Goal: Task Accomplishment & Management: Use online tool/utility

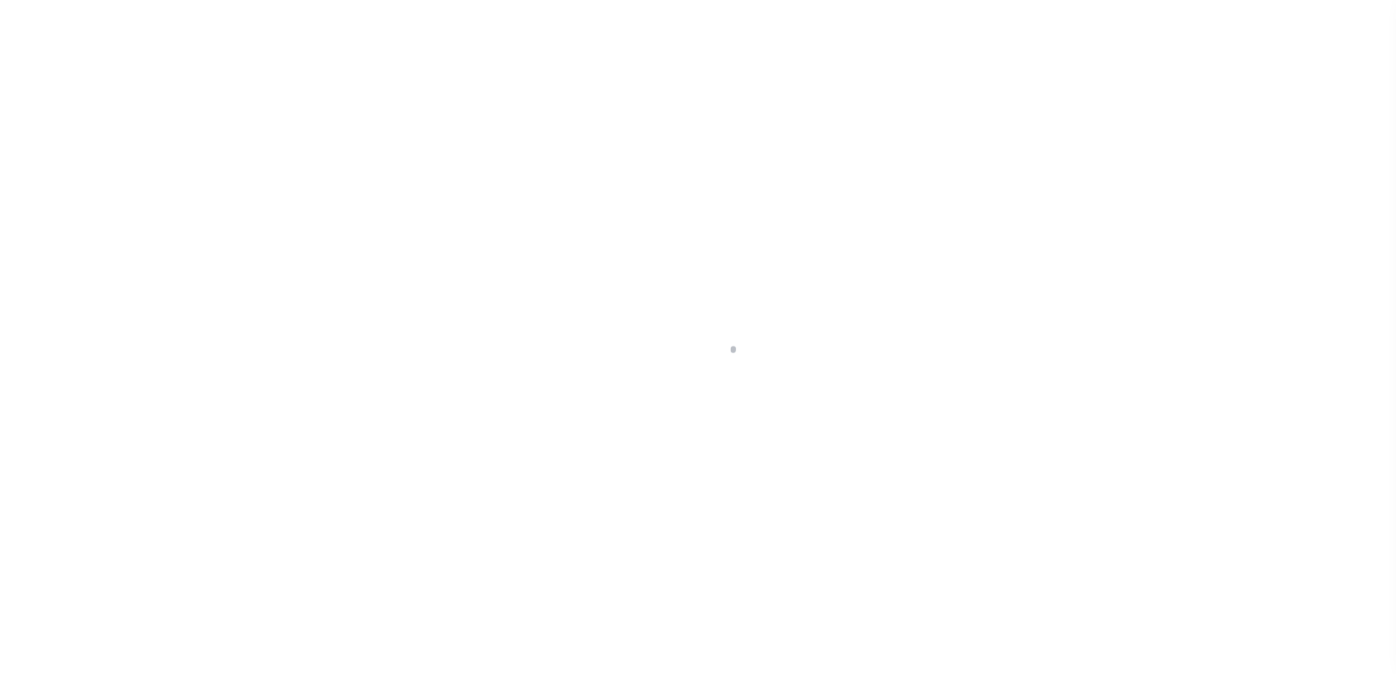
scroll to position [36, 0]
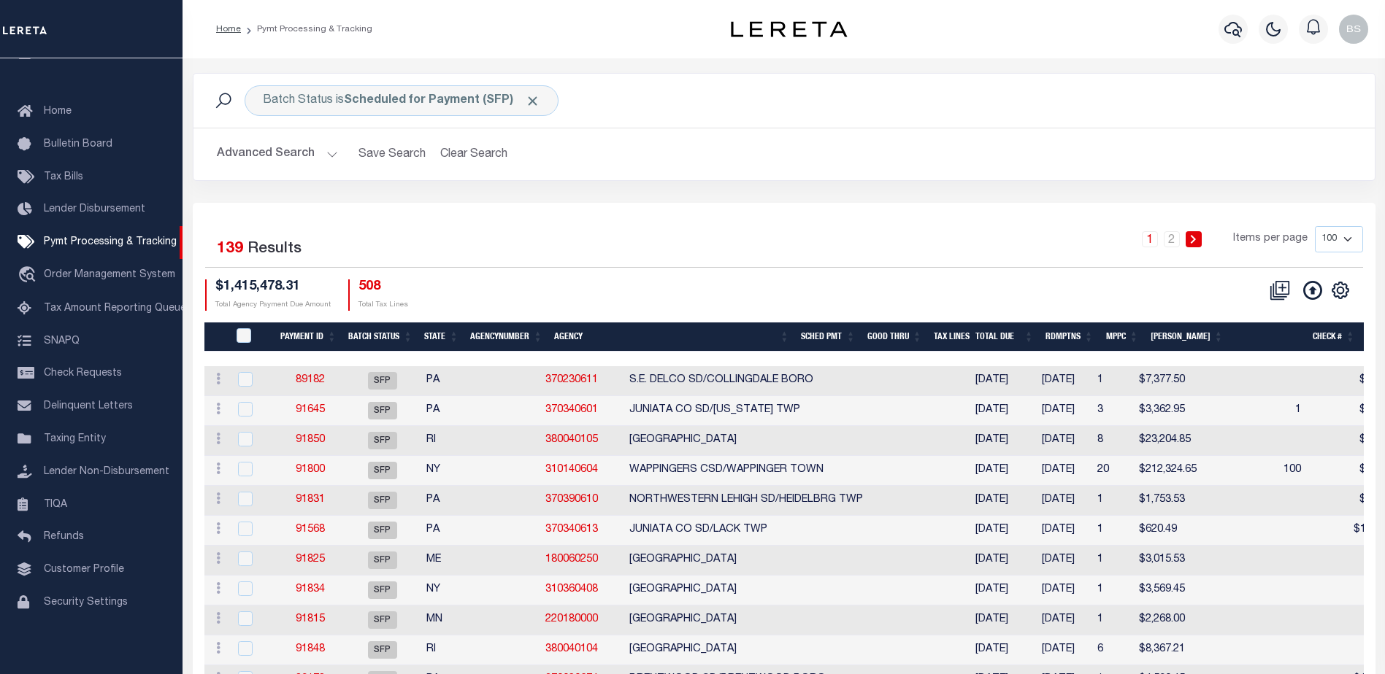
click at [327, 151] on button "Advanced Search" at bounding box center [277, 154] width 121 height 28
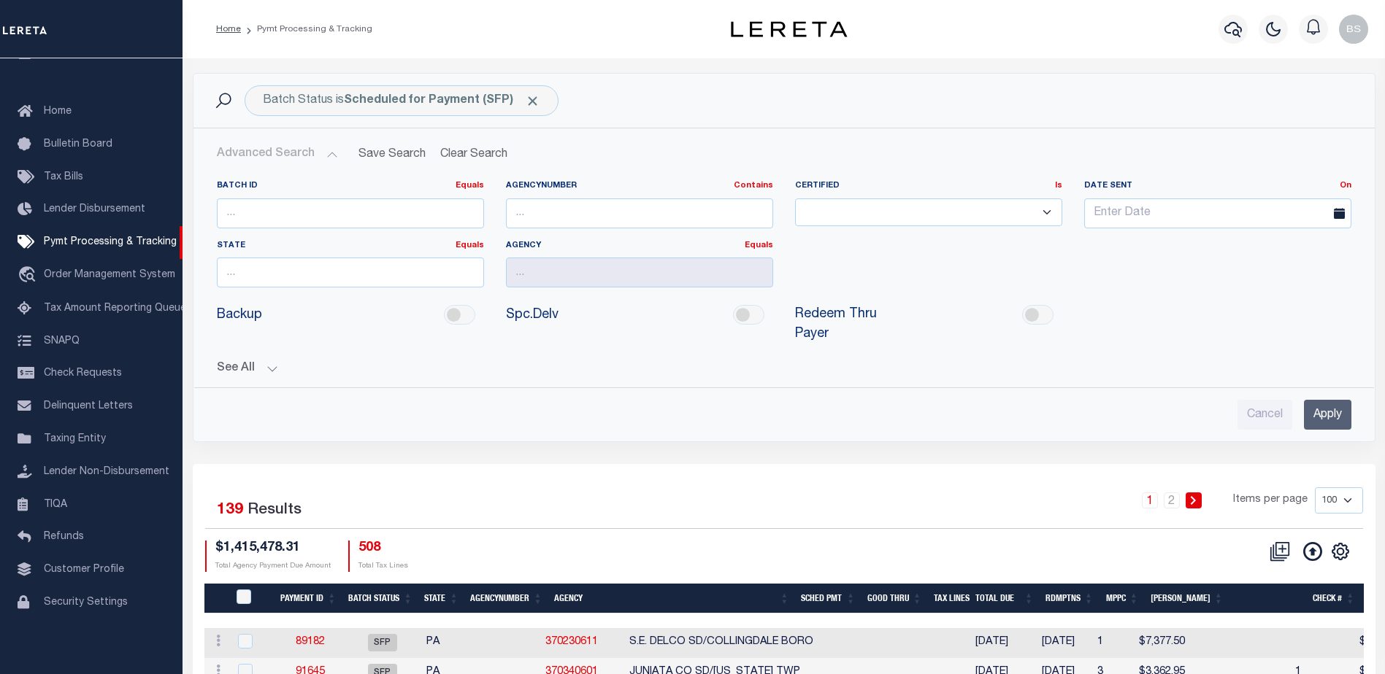
click at [267, 362] on button "See All" at bounding box center [784, 369] width 1134 height 14
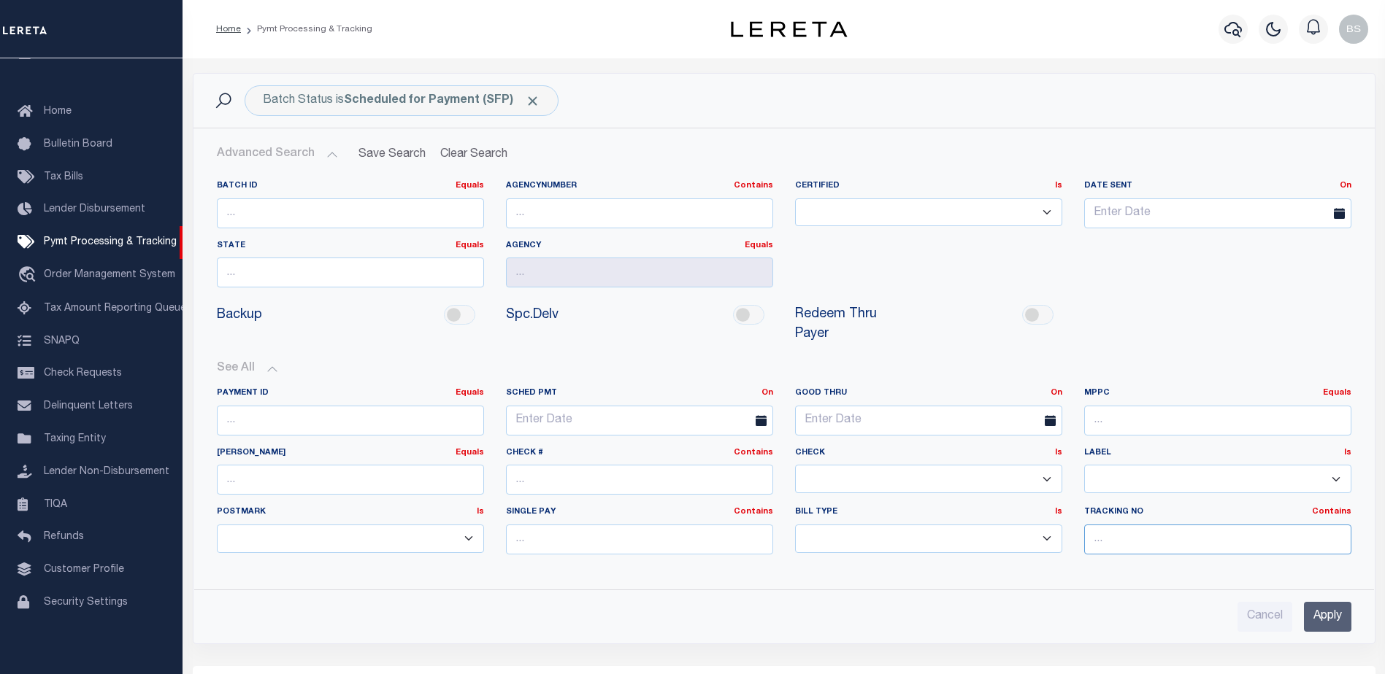
click at [1104, 525] on input "text" at bounding box center [1217, 540] width 267 height 30
type input "[PERSON_NAME]"
click at [1331, 602] on input "Apply" at bounding box center [1327, 617] width 47 height 30
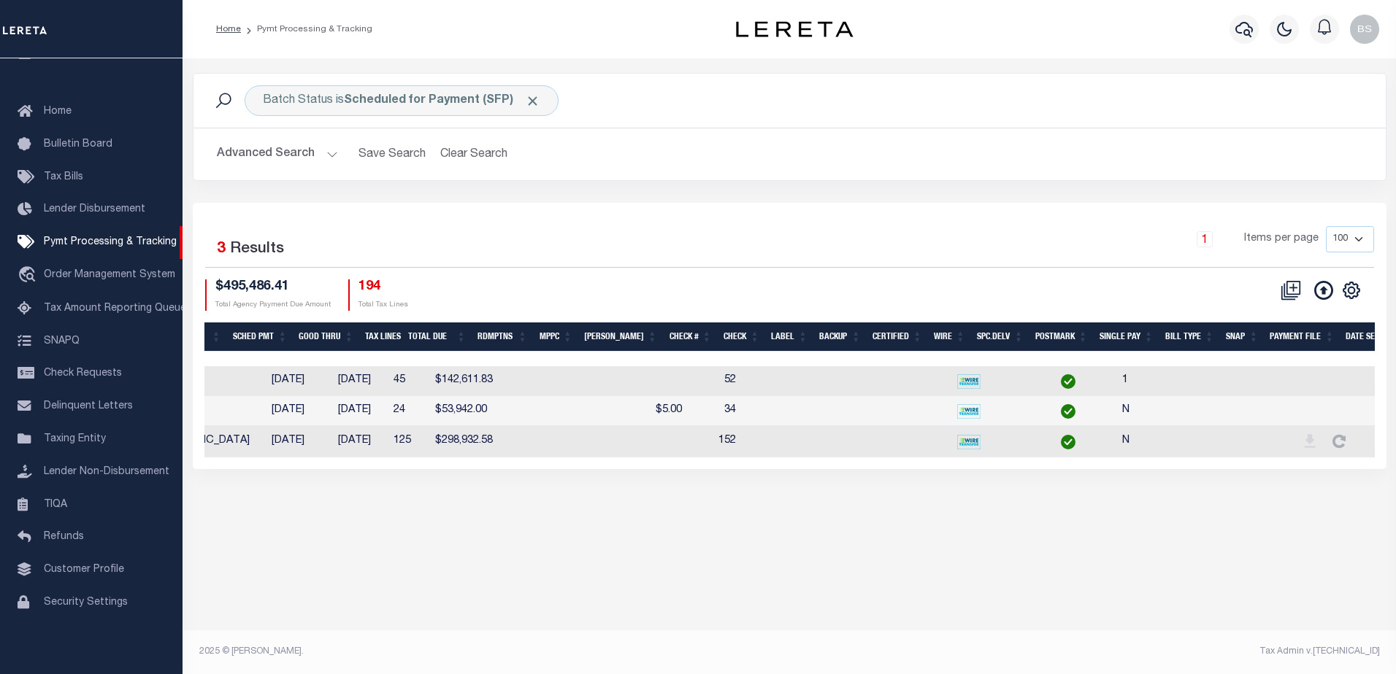
scroll to position [0, 289]
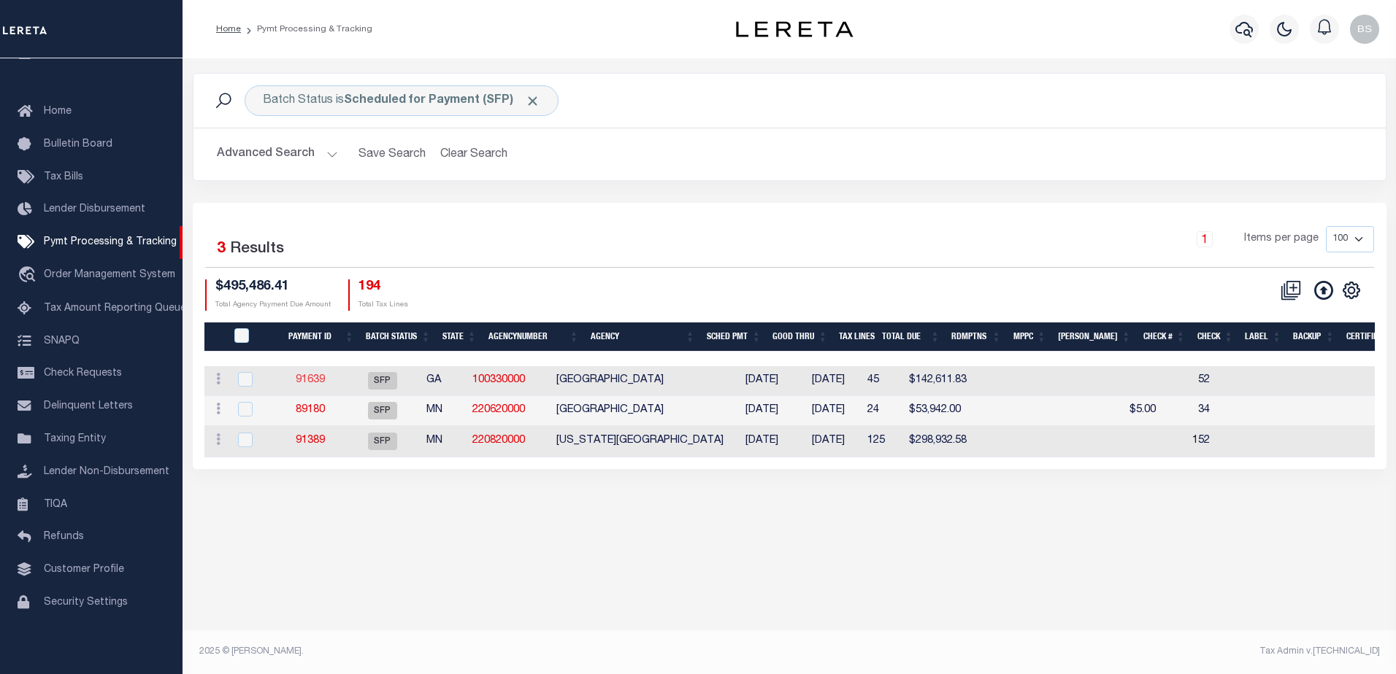
click at [315, 385] on link "91639" at bounding box center [310, 380] width 29 height 10
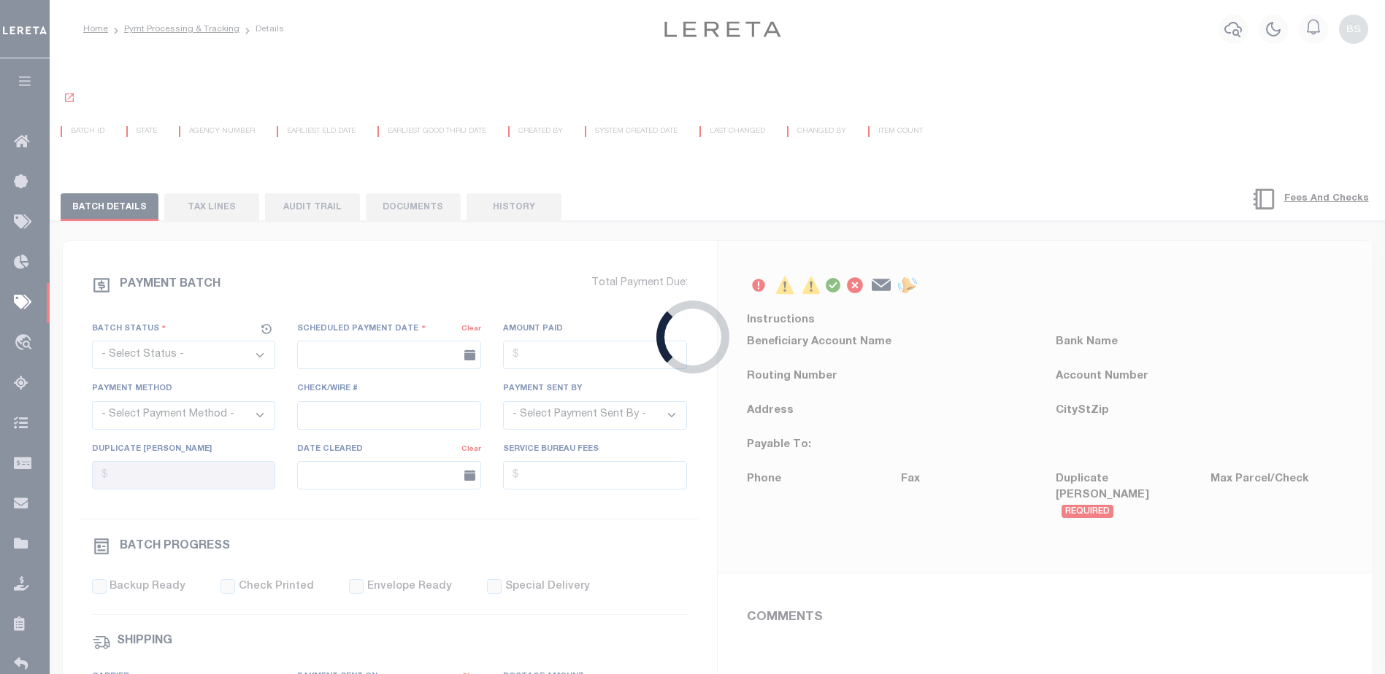
select select "SFP"
type input "[DATE]"
type input "52"
type input "[PERSON_NAME]"
type input "1"
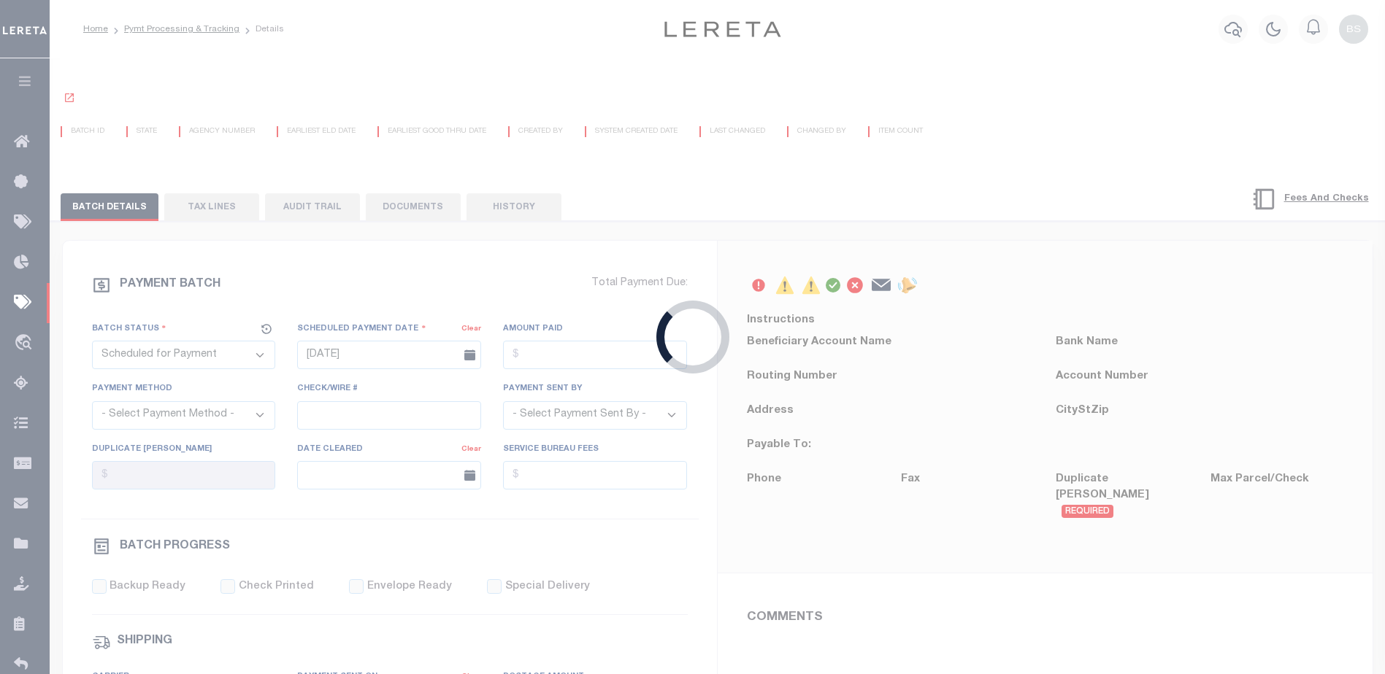
radio input "true"
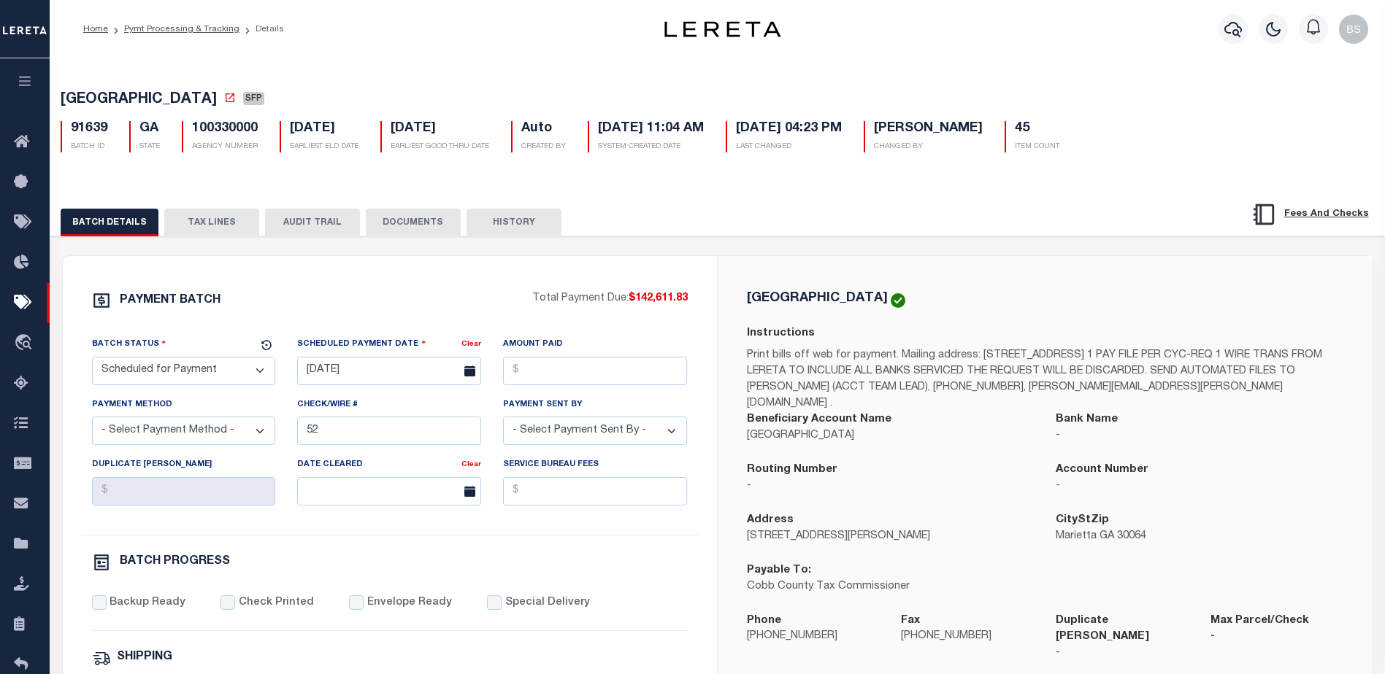
click at [208, 226] on button "TAX LINES" at bounding box center [211, 223] width 95 height 28
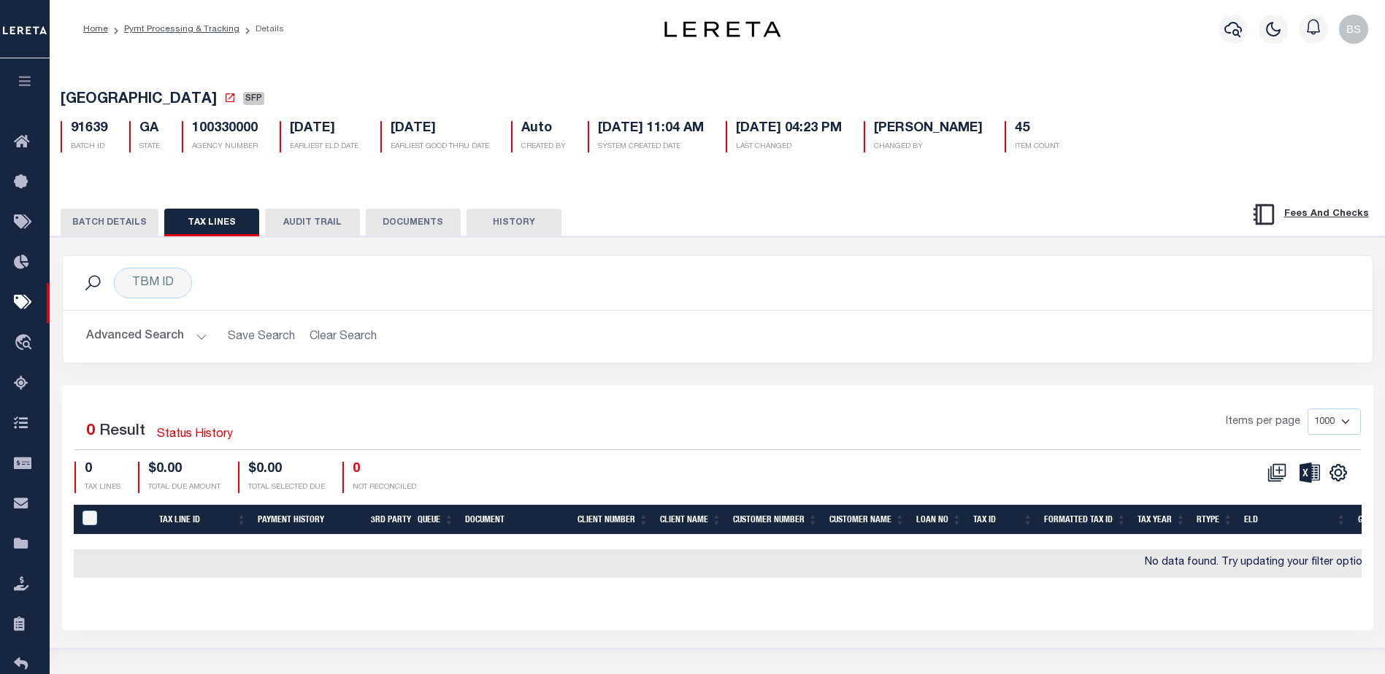
click at [334, 229] on button "AUDIT TRAIL" at bounding box center [312, 223] width 95 height 28
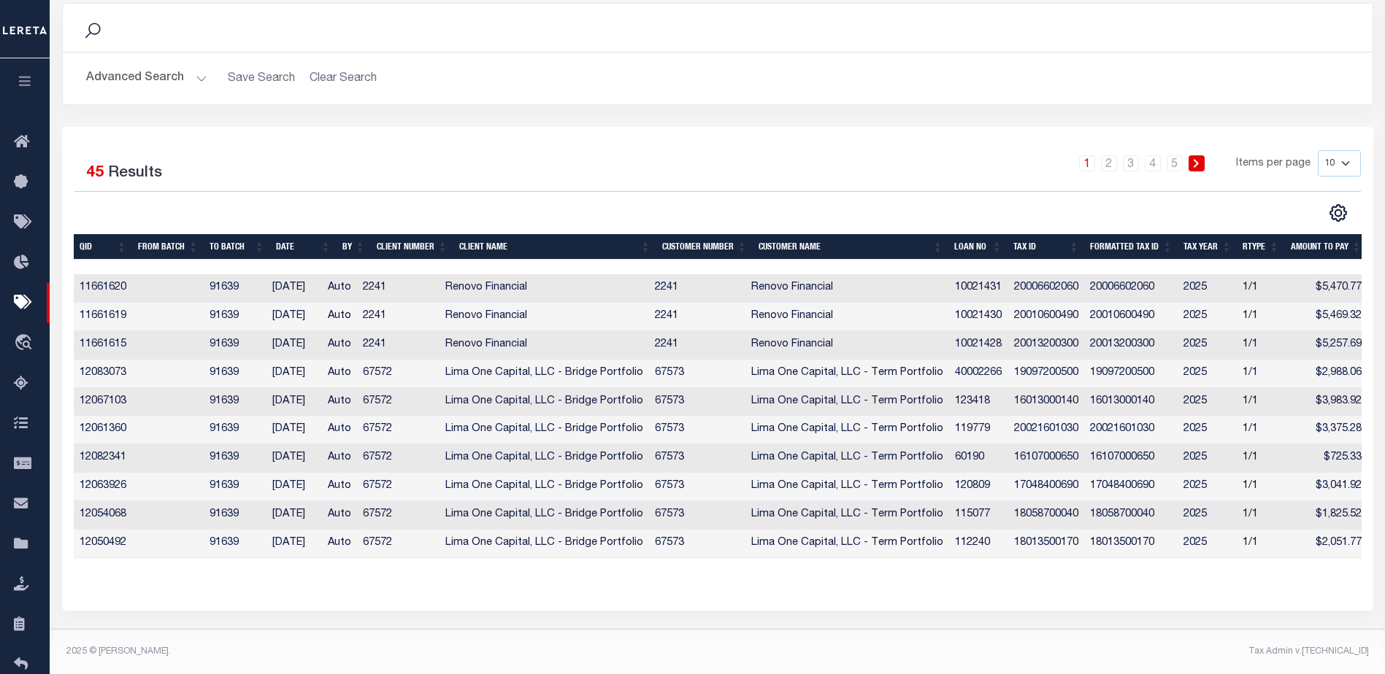
click at [1345, 150] on select "10 25 50 100" at bounding box center [1338, 163] width 43 height 26
select select "100"
click at [1317, 150] on select "10 25 50 100" at bounding box center [1338, 163] width 43 height 26
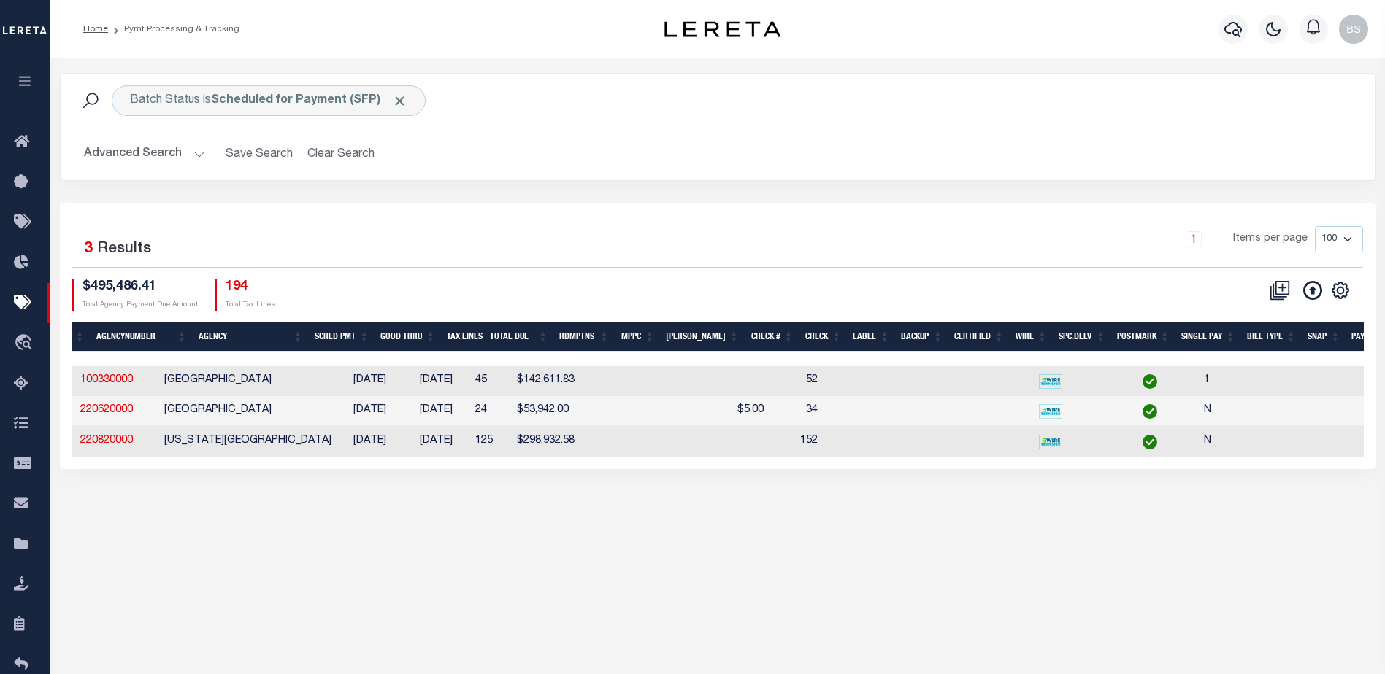
scroll to position [0, 316]
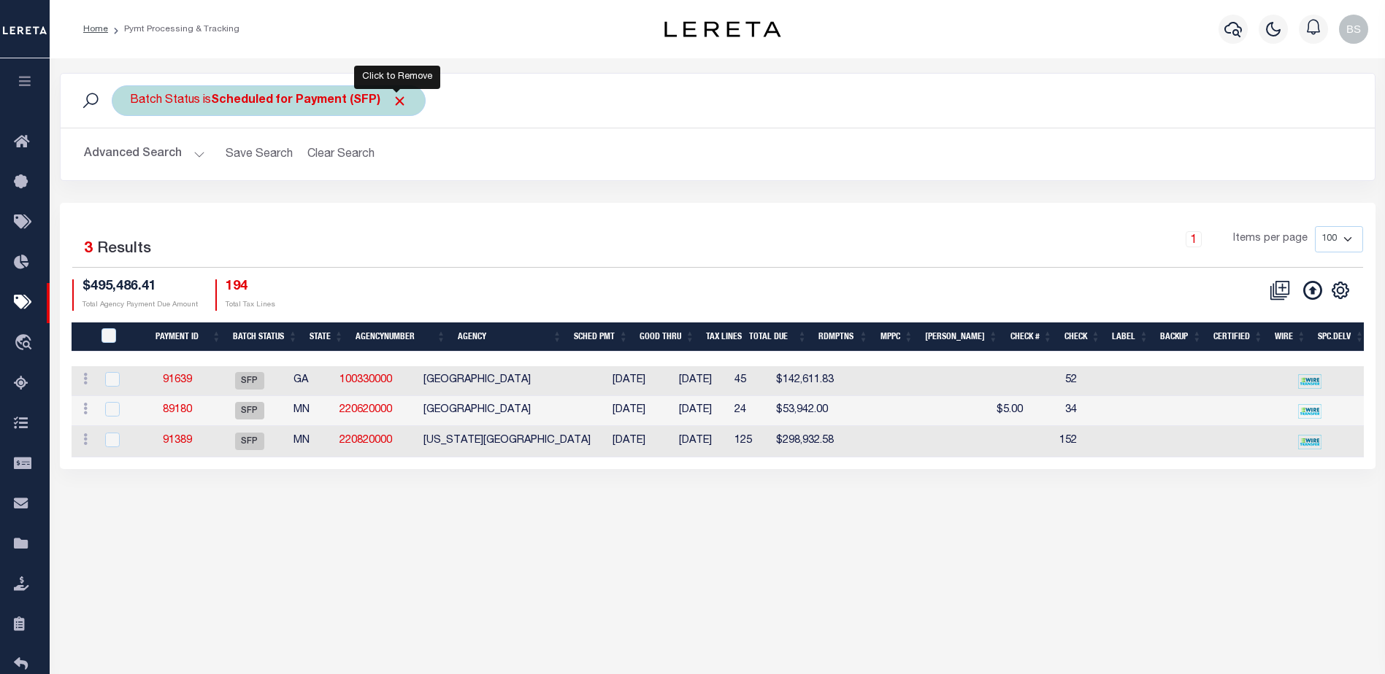
click at [400, 96] on span "Click to Remove" at bounding box center [399, 100] width 15 height 15
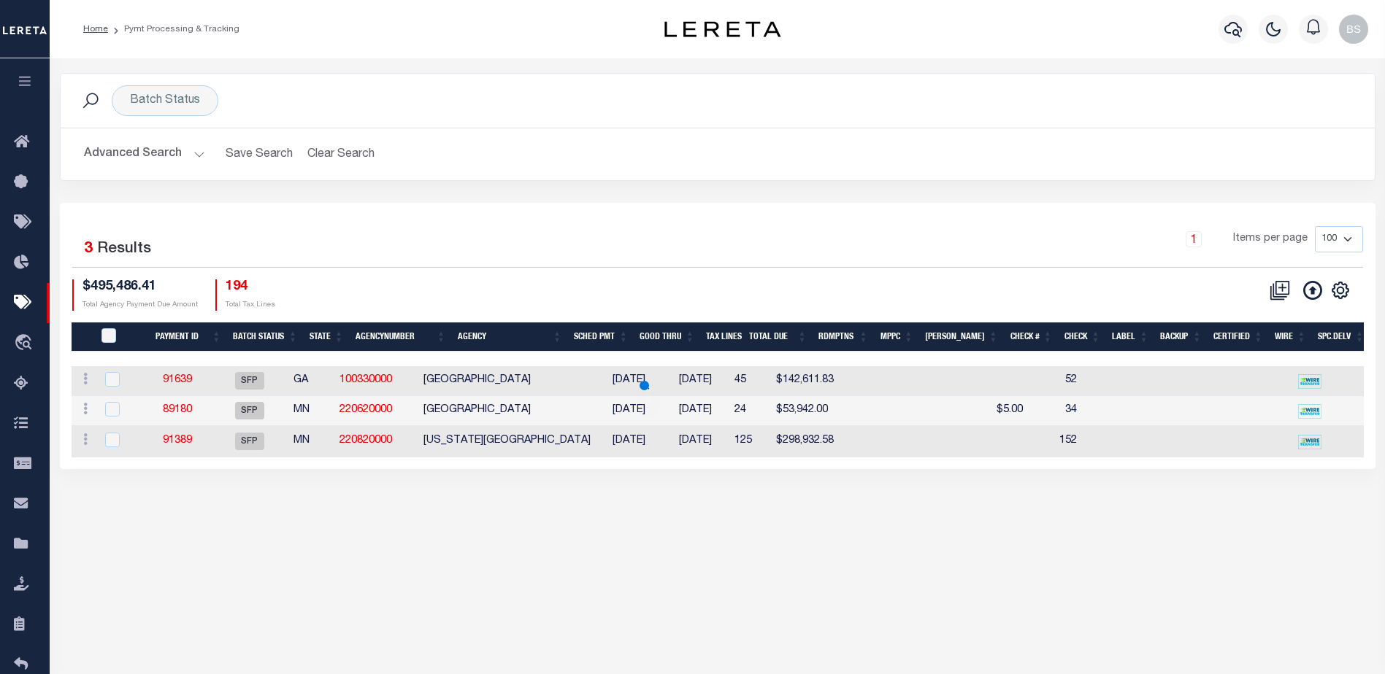
click at [196, 153] on button "Advanced Search" at bounding box center [144, 154] width 121 height 28
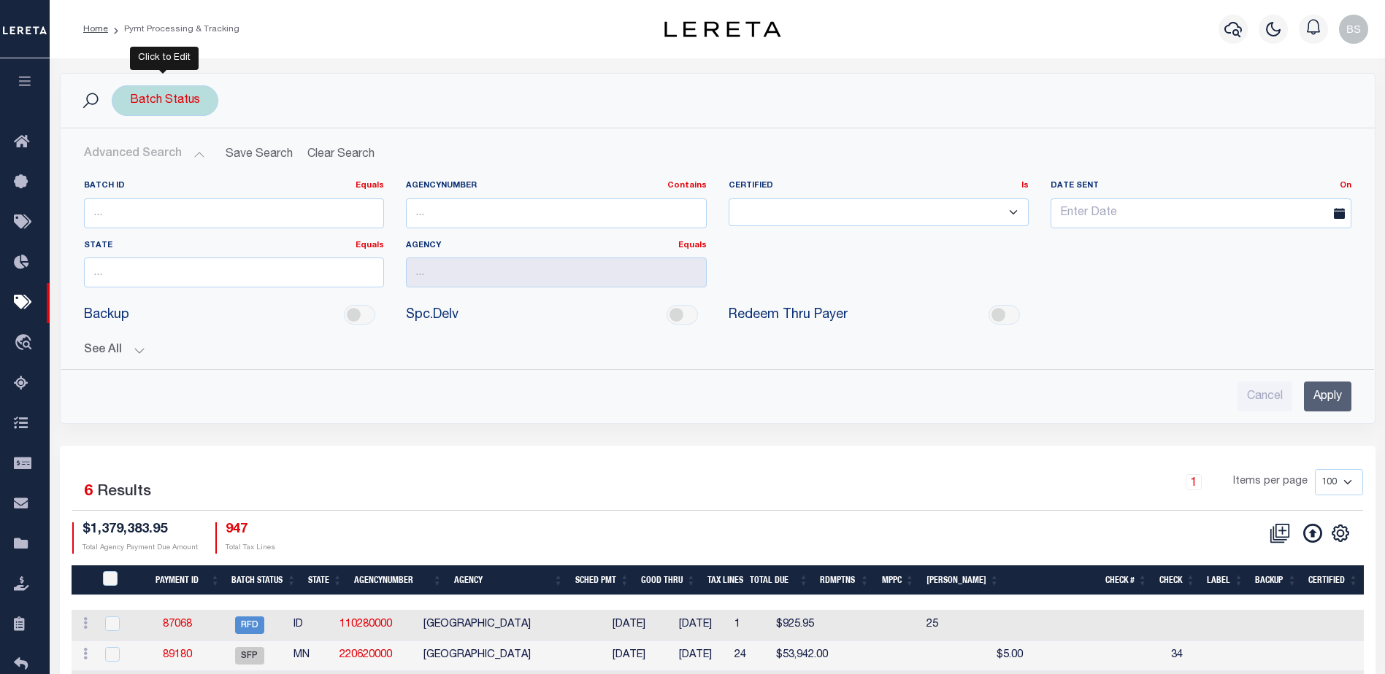
click at [182, 98] on div "Batch Status" at bounding box center [165, 100] width 107 height 31
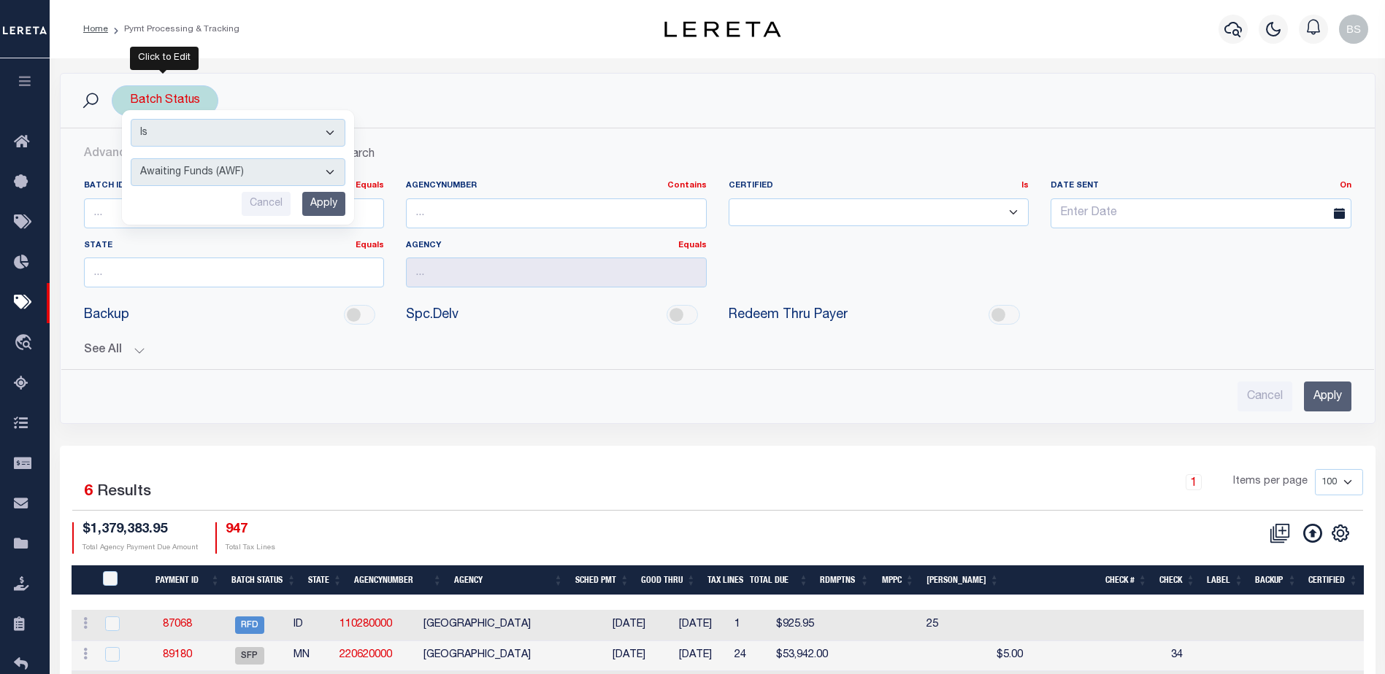
click at [337, 173] on select "Awaiting Funds (AWF) Cleared and Complete (CAC) New Check Needed (NCN) Payment …" at bounding box center [238, 172] width 215 height 28
select select "SNT"
click at [131, 158] on select "Awaiting Funds (AWF) Cleared and Complete (CAC) New Check Needed (NCN) Payment …" at bounding box center [238, 172] width 215 height 28
click at [326, 194] on input "Apply" at bounding box center [323, 204] width 43 height 24
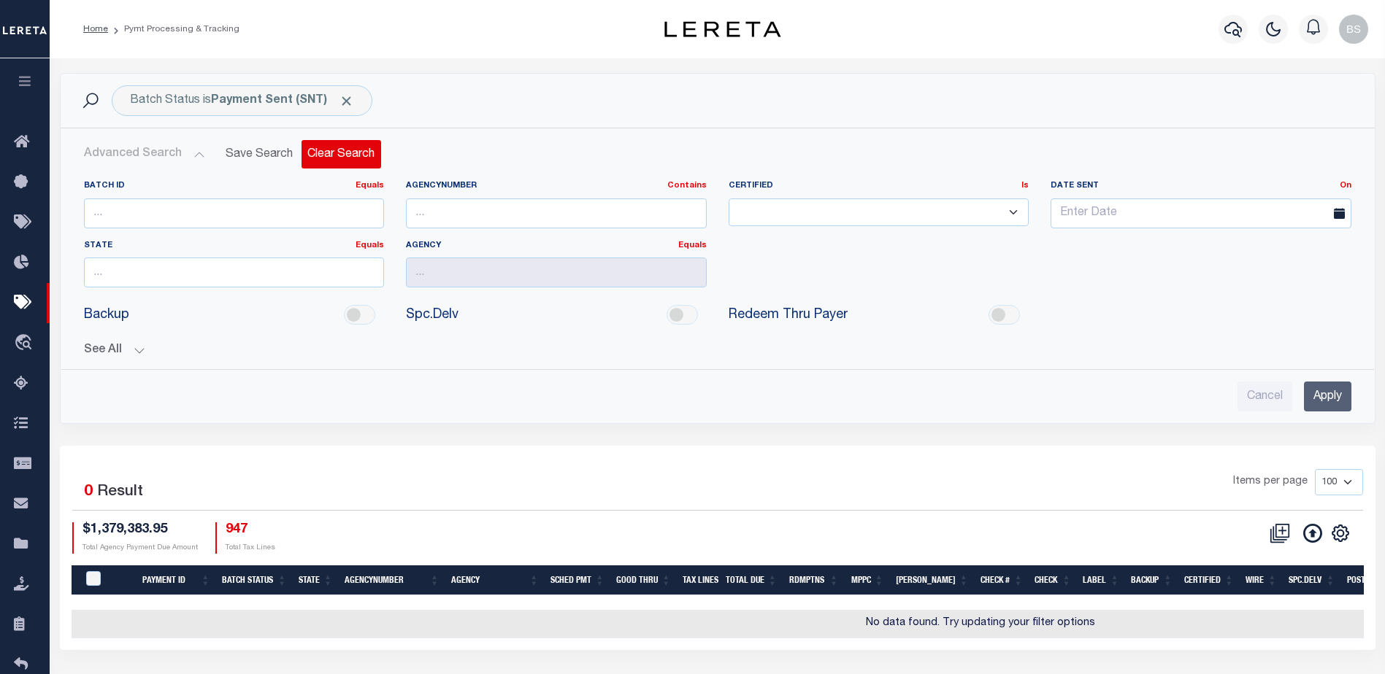
click at [340, 157] on button "Clear Search" at bounding box center [341, 154] width 80 height 28
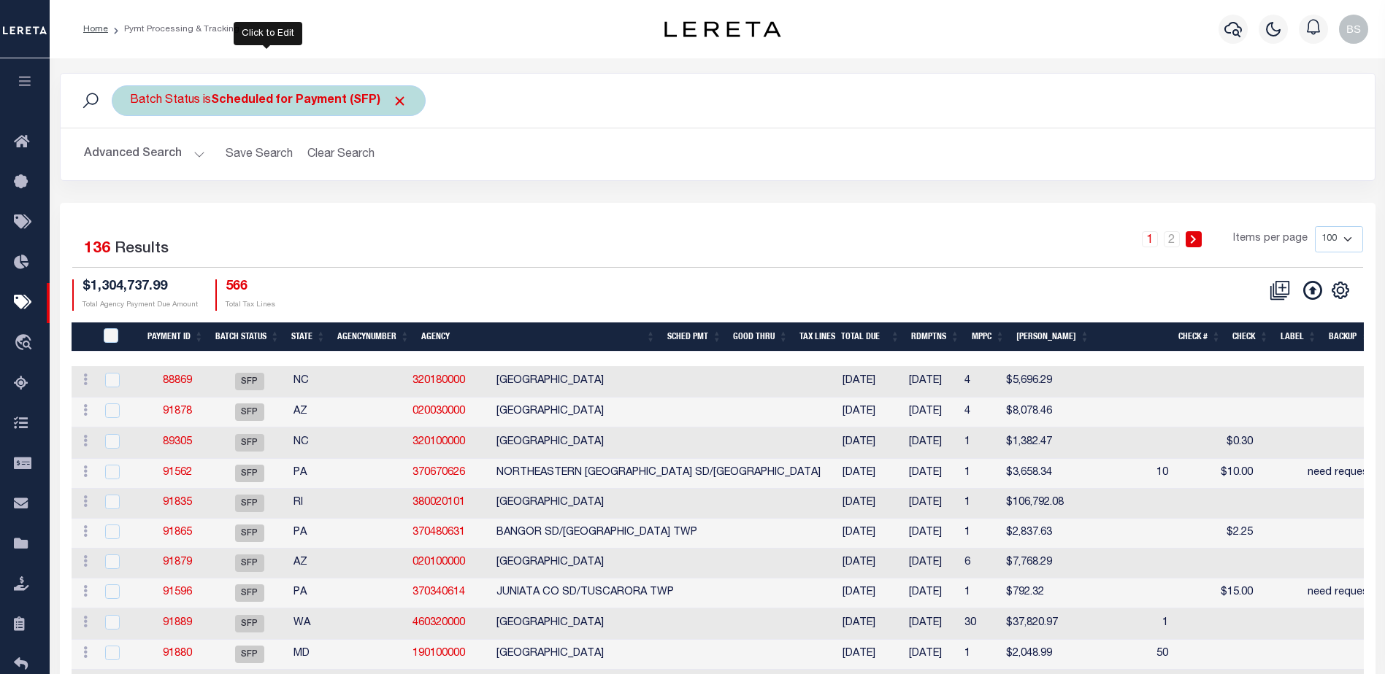
click at [357, 104] on b "Scheduled for Payment (SFP)" at bounding box center [309, 101] width 196 height 12
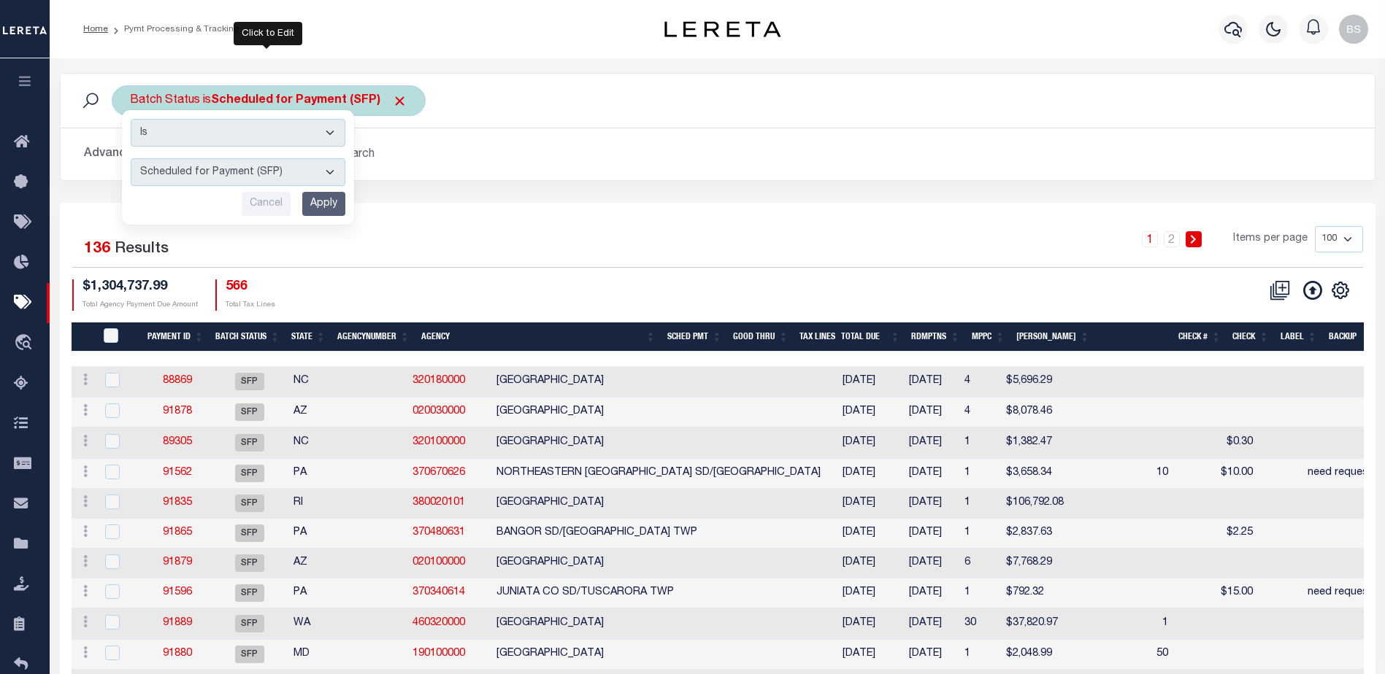
click at [331, 169] on select "Awaiting Funds (AWF) Cleared and Complete (CAC) New Check Needed (NCN) Payment …" at bounding box center [238, 172] width 215 height 28
select select "SNT"
click at [131, 158] on select "Awaiting Funds (AWF) Cleared and Complete (CAC) New Check Needed (NCN) Payment …" at bounding box center [238, 172] width 215 height 28
click at [320, 193] on input "Apply" at bounding box center [323, 204] width 43 height 24
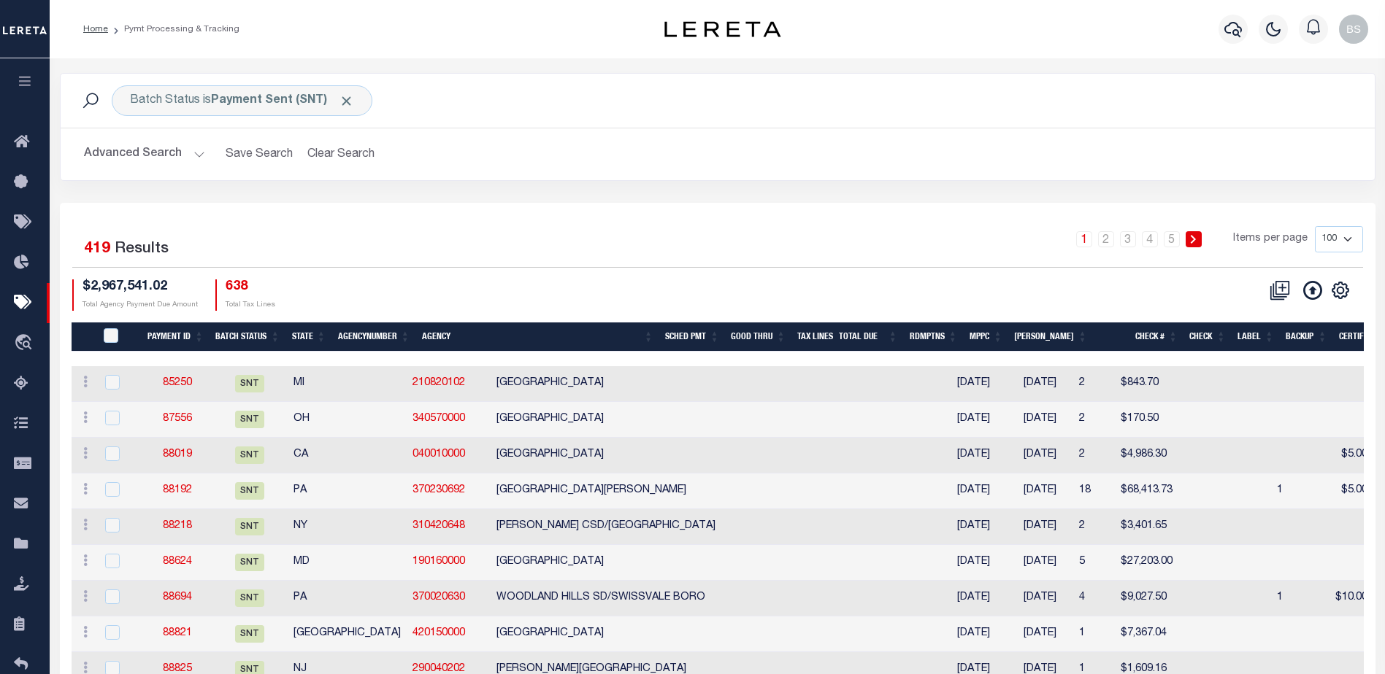
click at [1350, 233] on select "100 200 500 1000" at bounding box center [1339, 239] width 48 height 26
drag, startPoint x: 993, startPoint y: 221, endPoint x: 975, endPoint y: 218, distance: 17.8
click at [190, 156] on button "Advanced Search" at bounding box center [144, 154] width 121 height 28
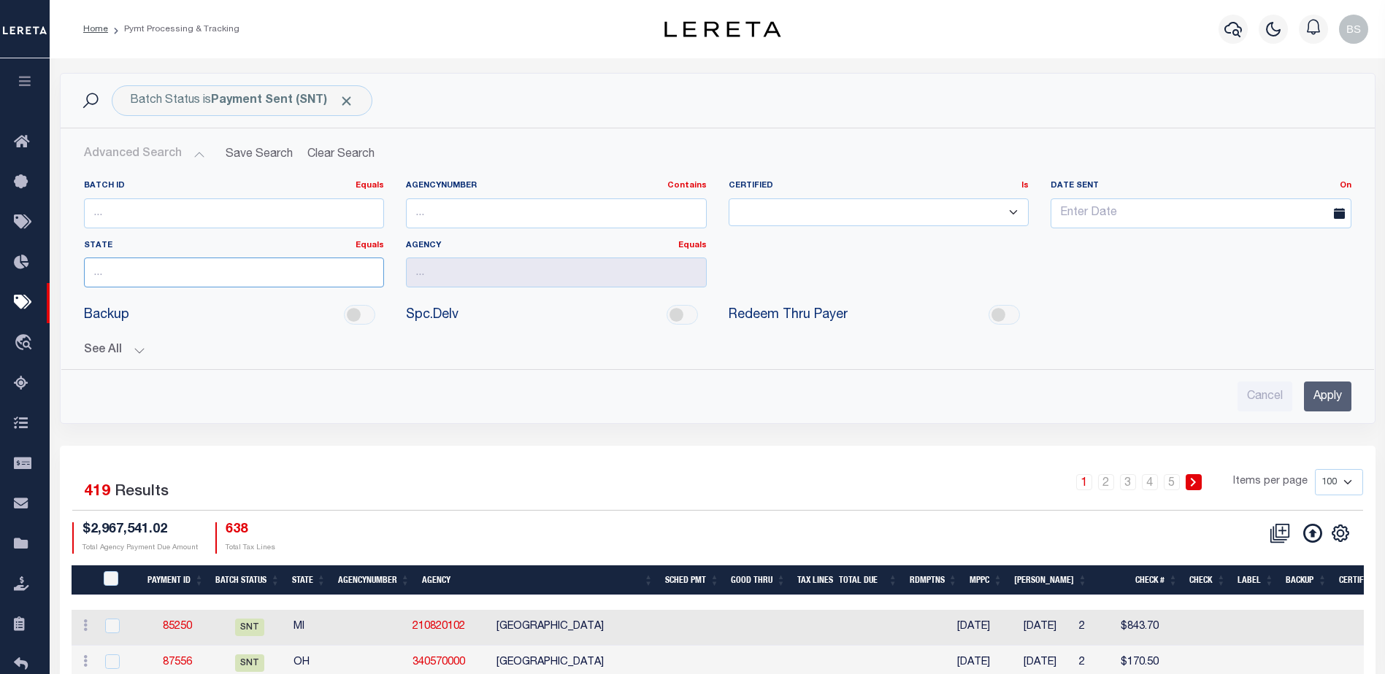
click at [165, 275] on input "text" at bounding box center [234, 273] width 301 height 30
type input "MI"
click at [457, 272] on input "text" at bounding box center [556, 273] width 301 height 30
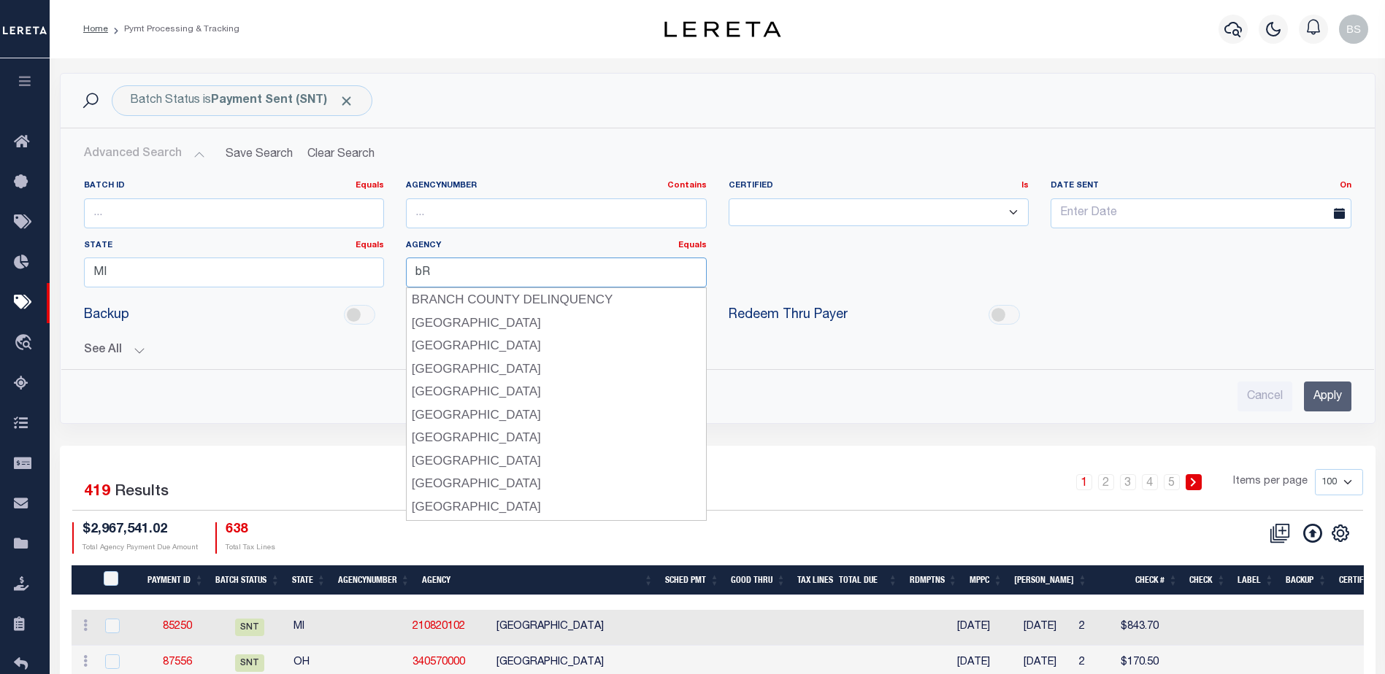
type input "b"
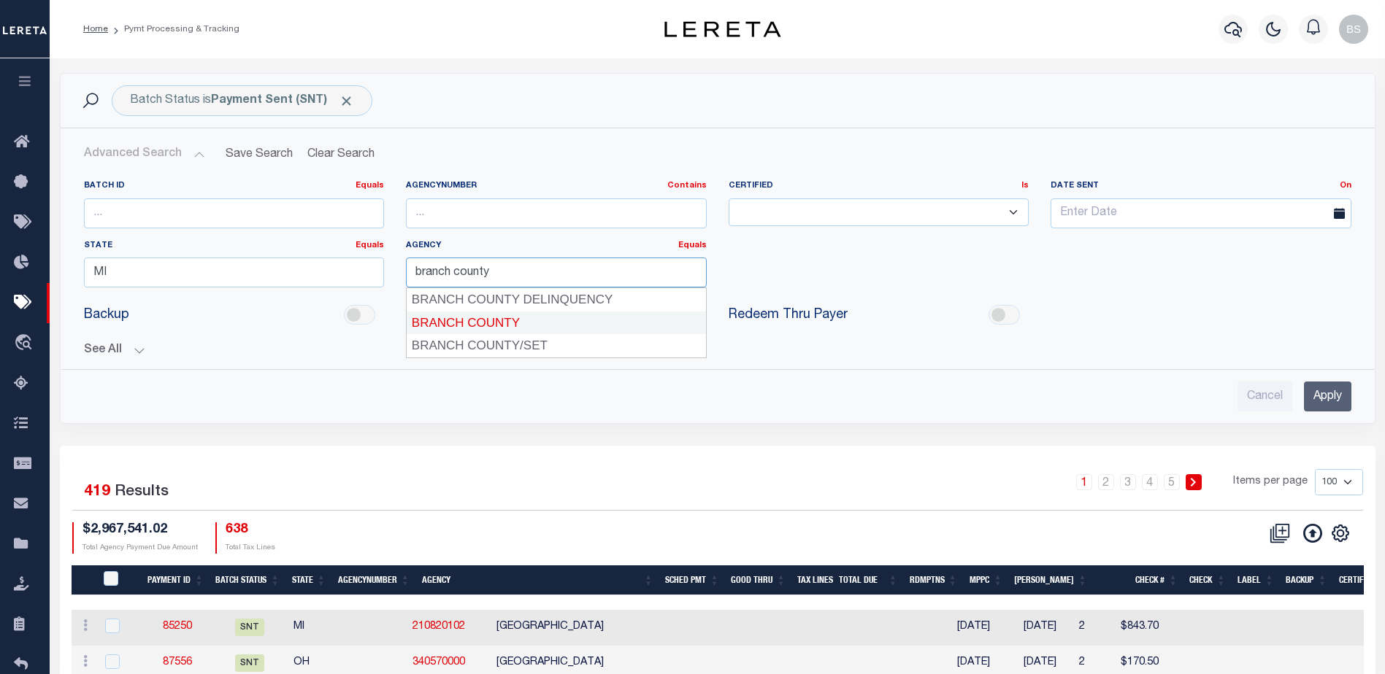
click at [437, 323] on div "BRANCH COUNTY" at bounding box center [556, 323] width 299 height 23
type input "BRANCH COUNTY"
drag, startPoint x: 1338, startPoint y: 391, endPoint x: 1333, endPoint y: 383, distance: 9.5
click at [1336, 391] on input "Apply" at bounding box center [1327, 397] width 47 height 30
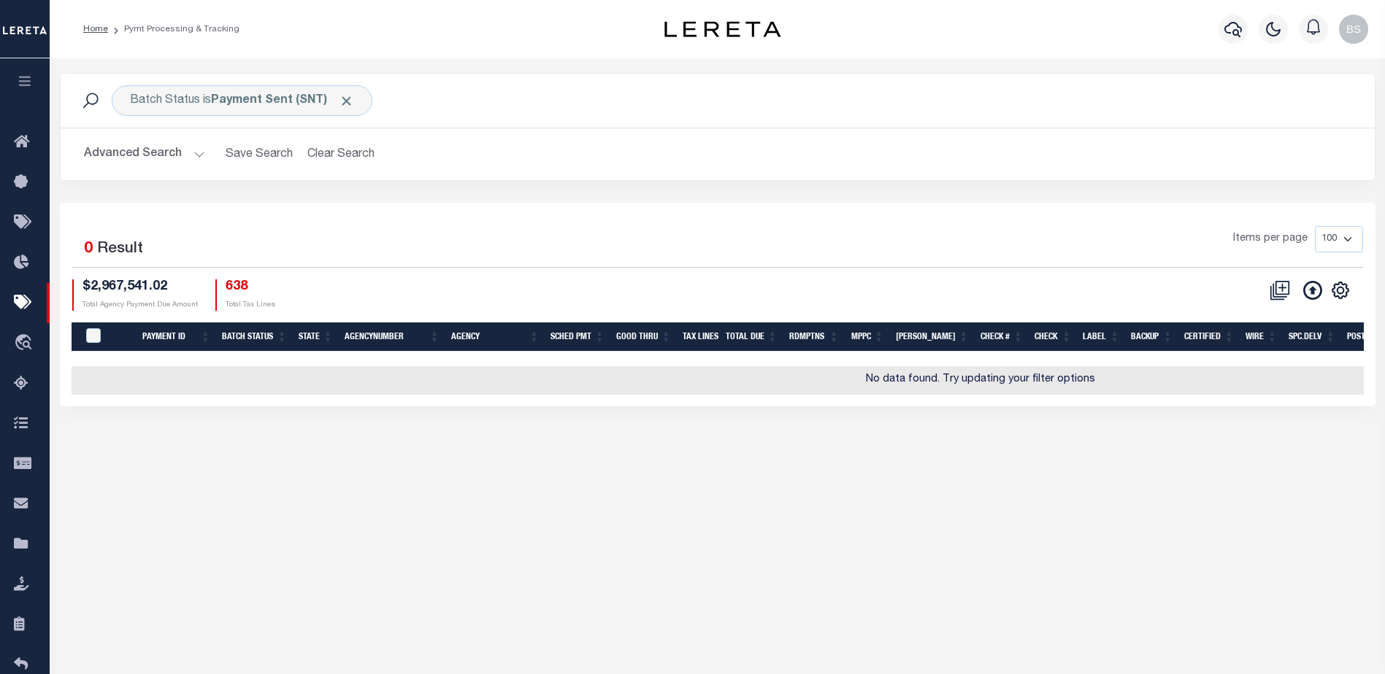
click at [204, 148] on h2 "Advanced Search Save Search Clear Search PayeeSearchTable_dynamictable_____Defa…" at bounding box center [717, 154] width 1290 height 28
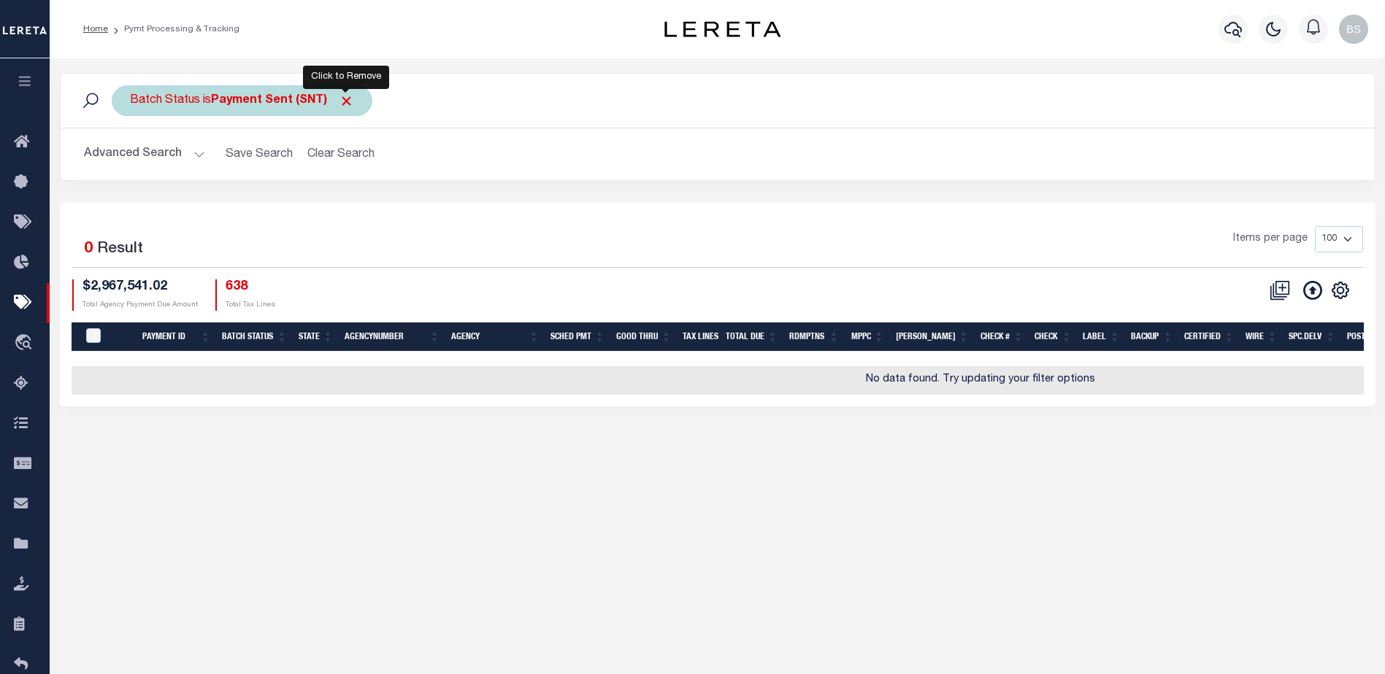
click at [342, 100] on span "Click to Remove" at bounding box center [346, 100] width 15 height 15
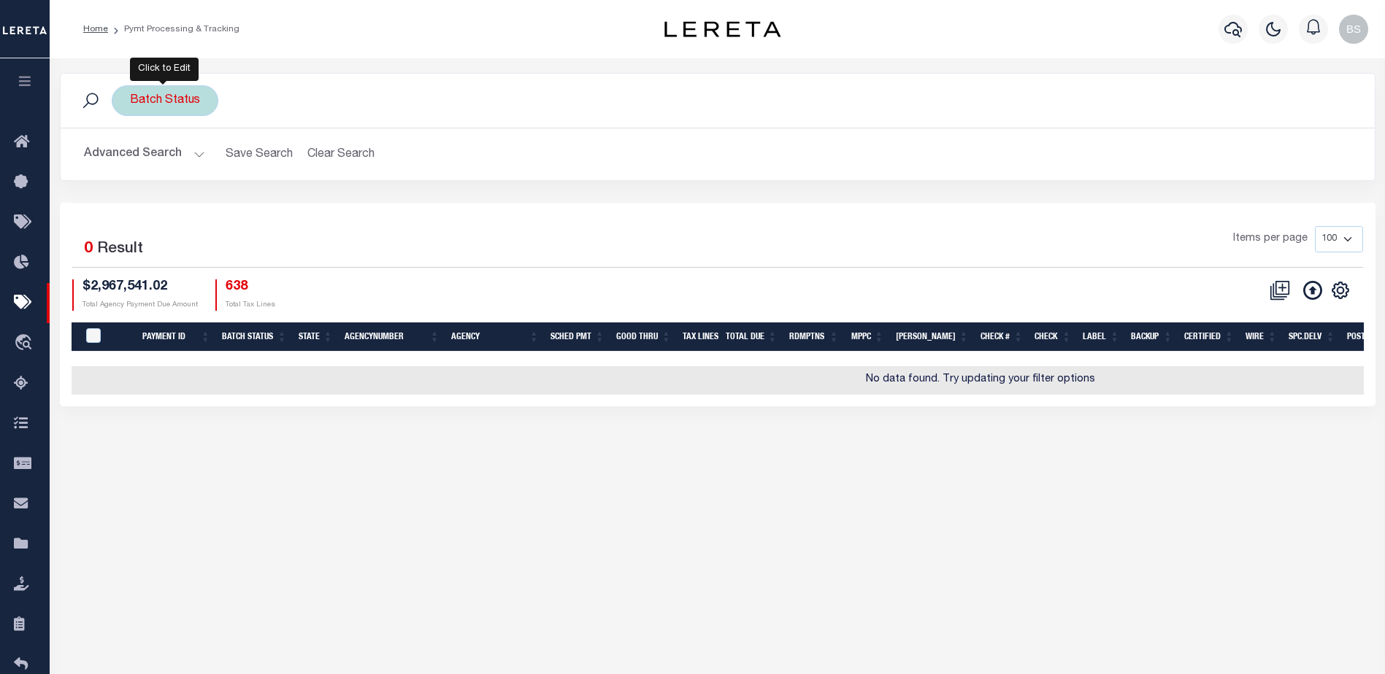
click at [189, 100] on div "Batch Status" at bounding box center [165, 100] width 107 height 31
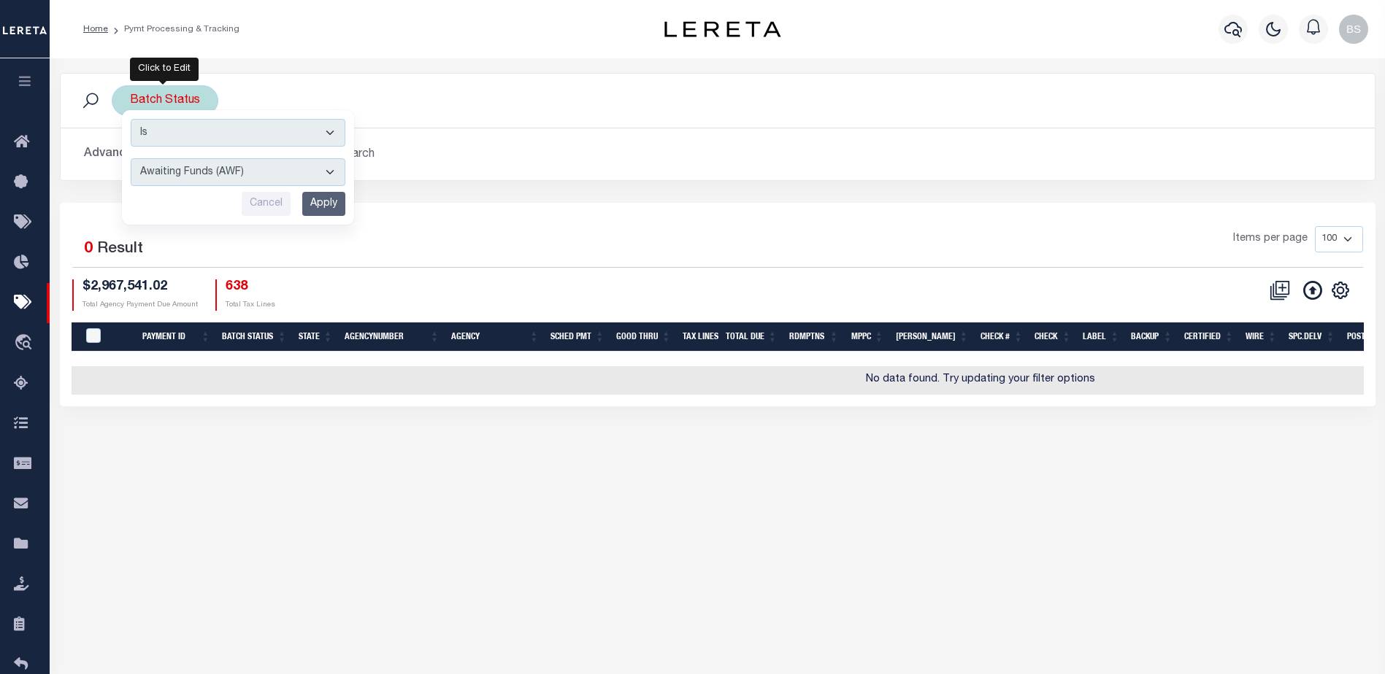
click at [234, 175] on select "Awaiting Funds (AWF) Cleared and Complete (CAC) New Check Needed (NCN) Payment …" at bounding box center [238, 172] width 215 height 28
select select "SFP"
click at [131, 158] on select "Awaiting Funds (AWF) Cleared and Complete (CAC) New Check Needed (NCN) Payment …" at bounding box center [238, 172] width 215 height 28
click at [330, 201] on input "Apply" at bounding box center [323, 204] width 43 height 24
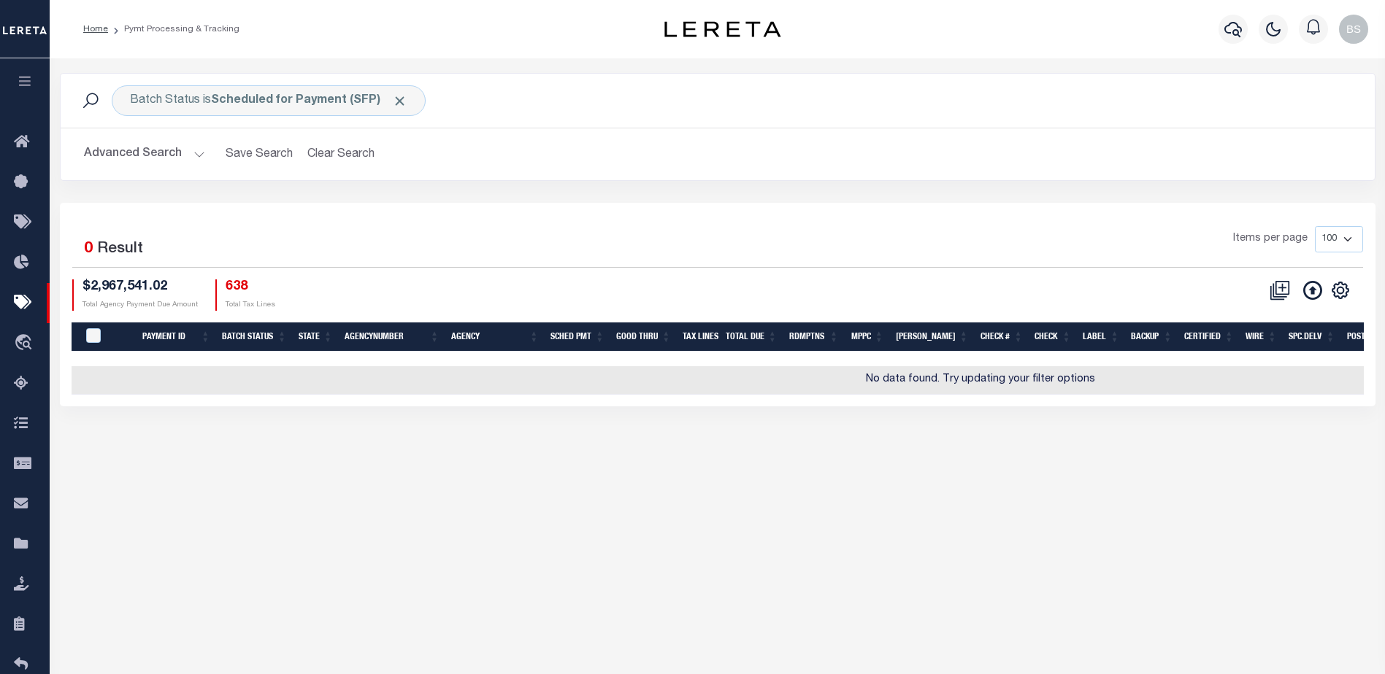
click at [199, 155] on button "Advanced Search" at bounding box center [144, 154] width 121 height 28
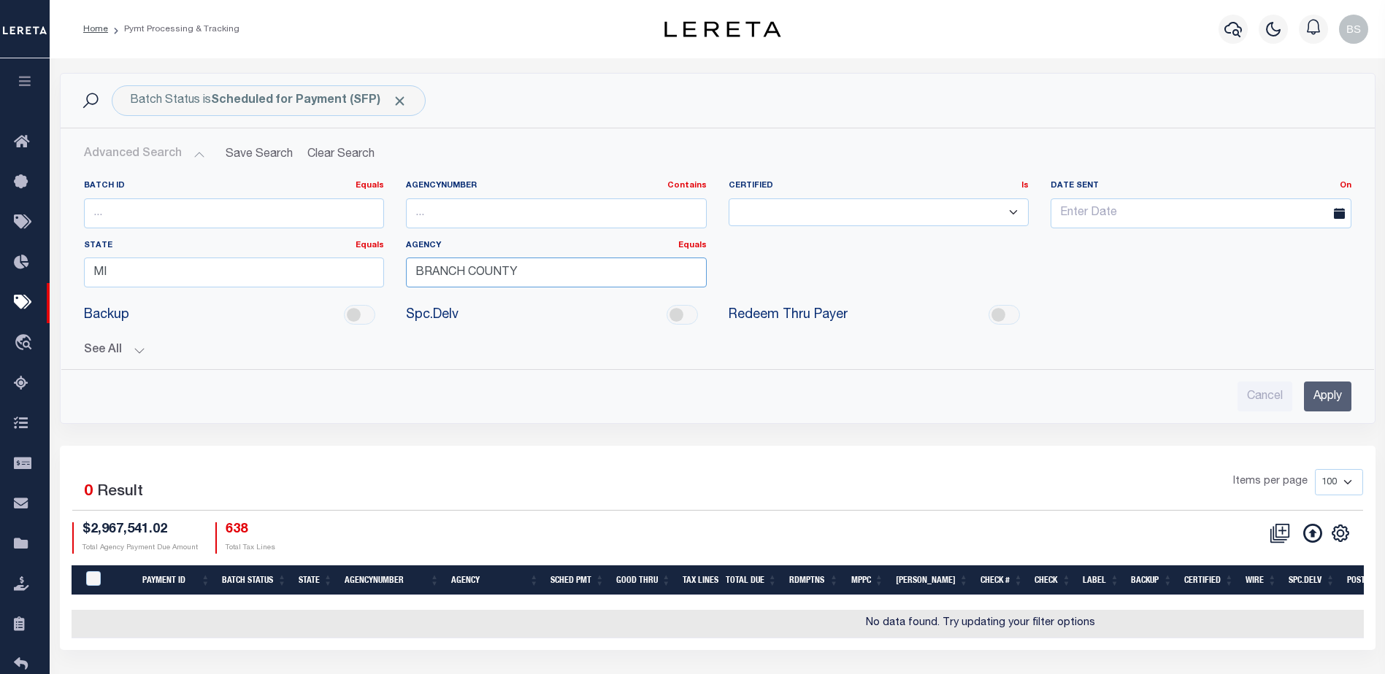
drag, startPoint x: 586, startPoint y: 276, endPoint x: 597, endPoint y: 272, distance: 11.5
click at [586, 276] on input "BRANCH COUNTY" at bounding box center [556, 273] width 301 height 30
type input "B"
click at [164, 274] on input "MI" at bounding box center [234, 273] width 301 height 30
type input "M"
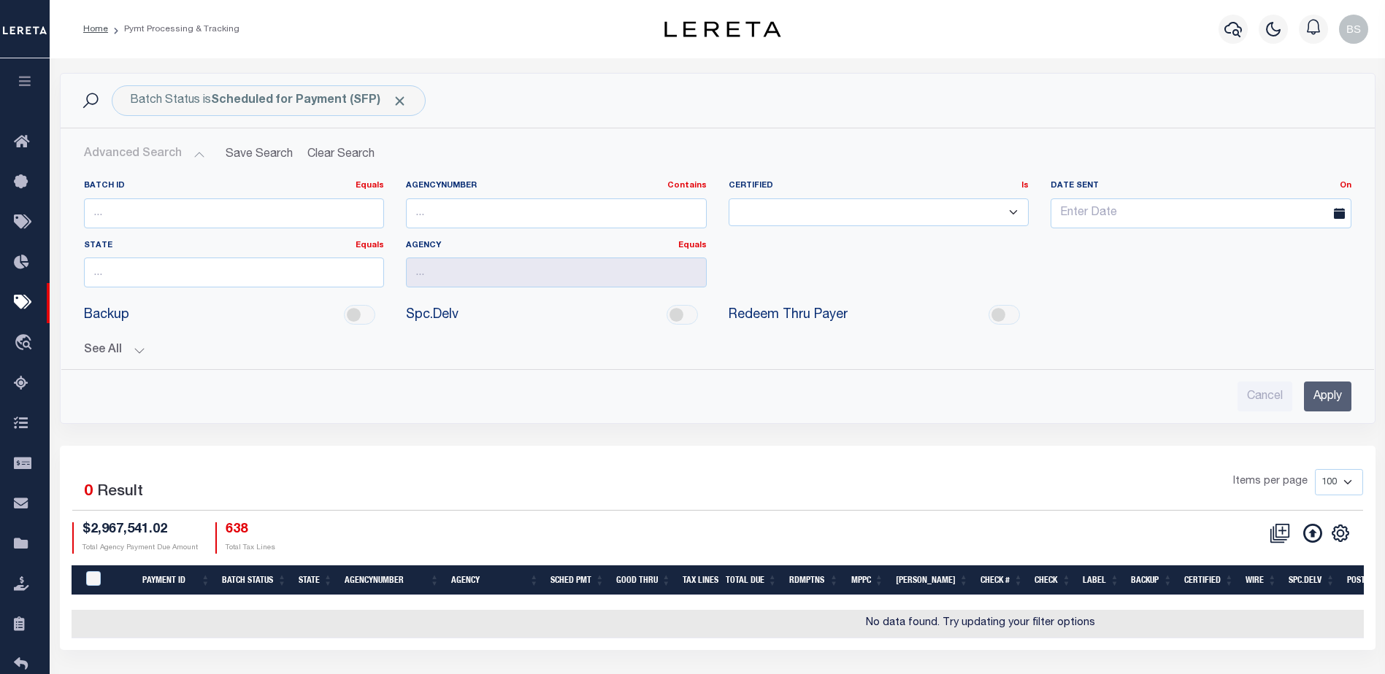
click at [1324, 396] on input "Apply" at bounding box center [1327, 397] width 47 height 30
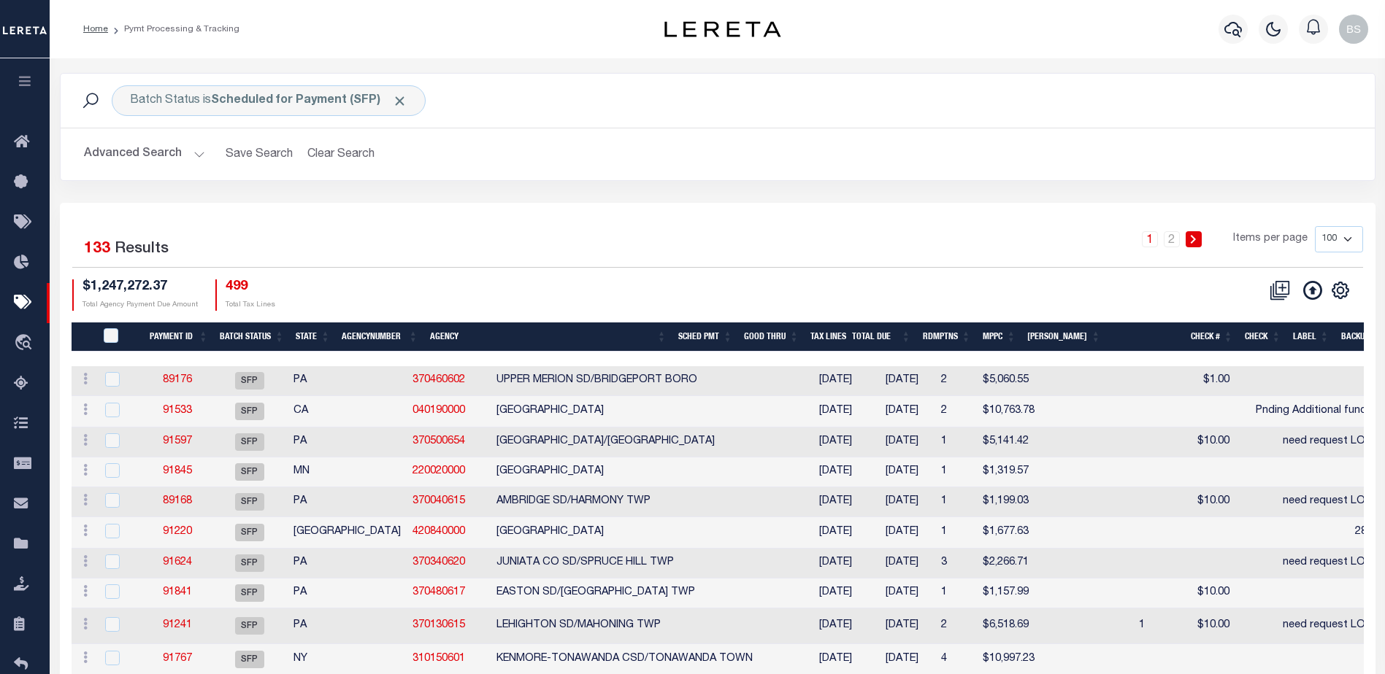
click at [194, 158] on button "Advanced Search" at bounding box center [144, 154] width 121 height 28
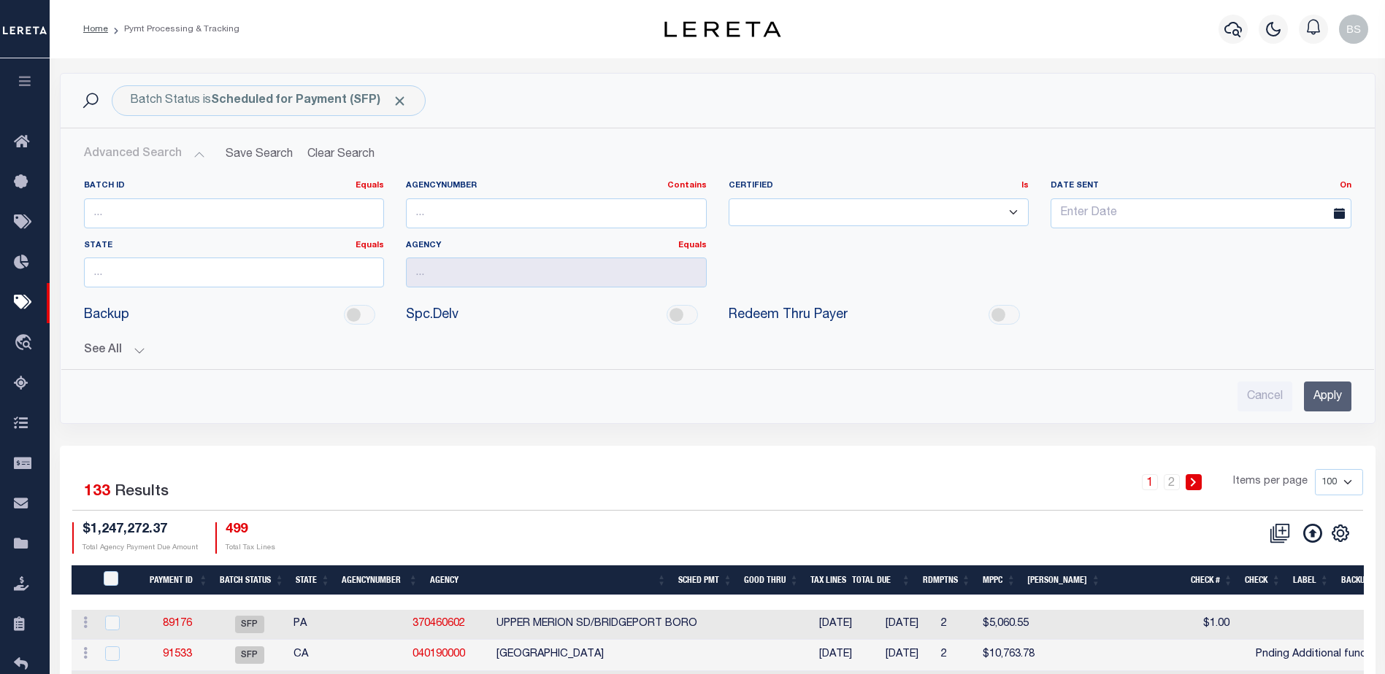
click at [134, 346] on button "See All" at bounding box center [717, 351] width 1267 height 14
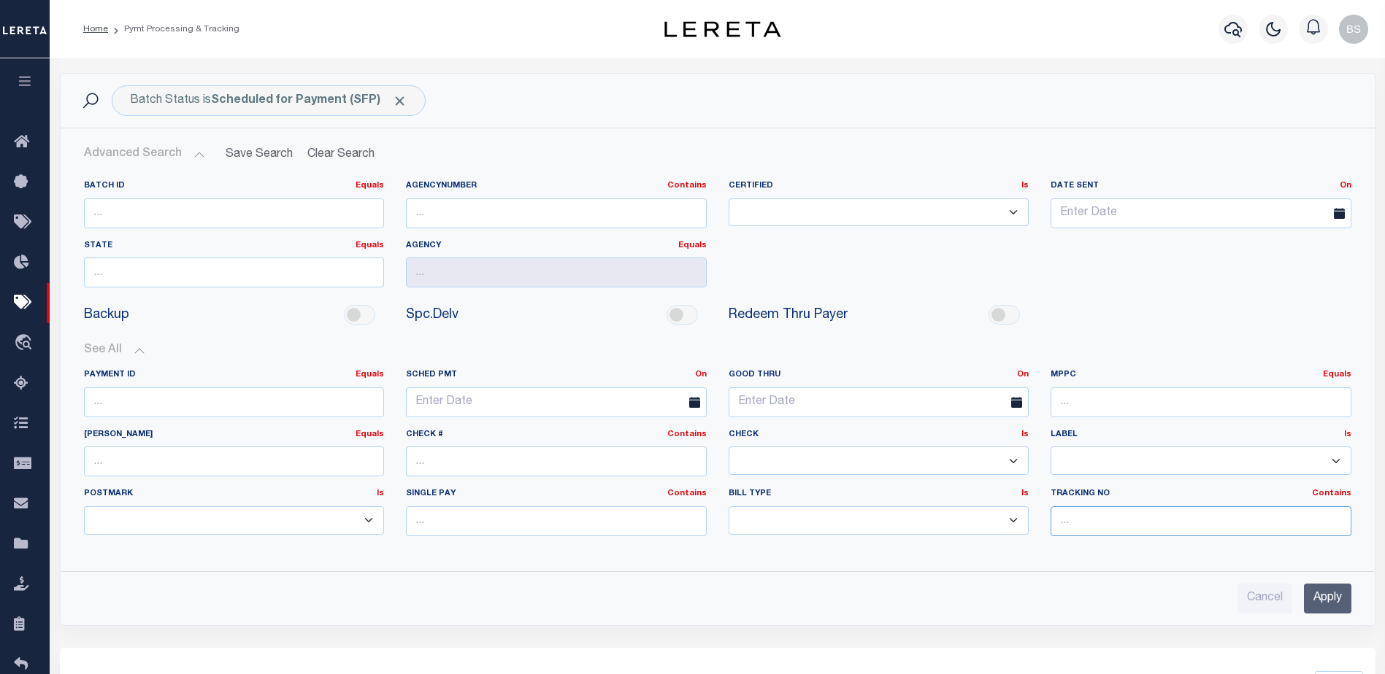
click at [1164, 520] on input "text" at bounding box center [1200, 522] width 301 height 30
type input "[PERSON_NAME]"
click at [1332, 594] on input "Apply" at bounding box center [1327, 599] width 47 height 30
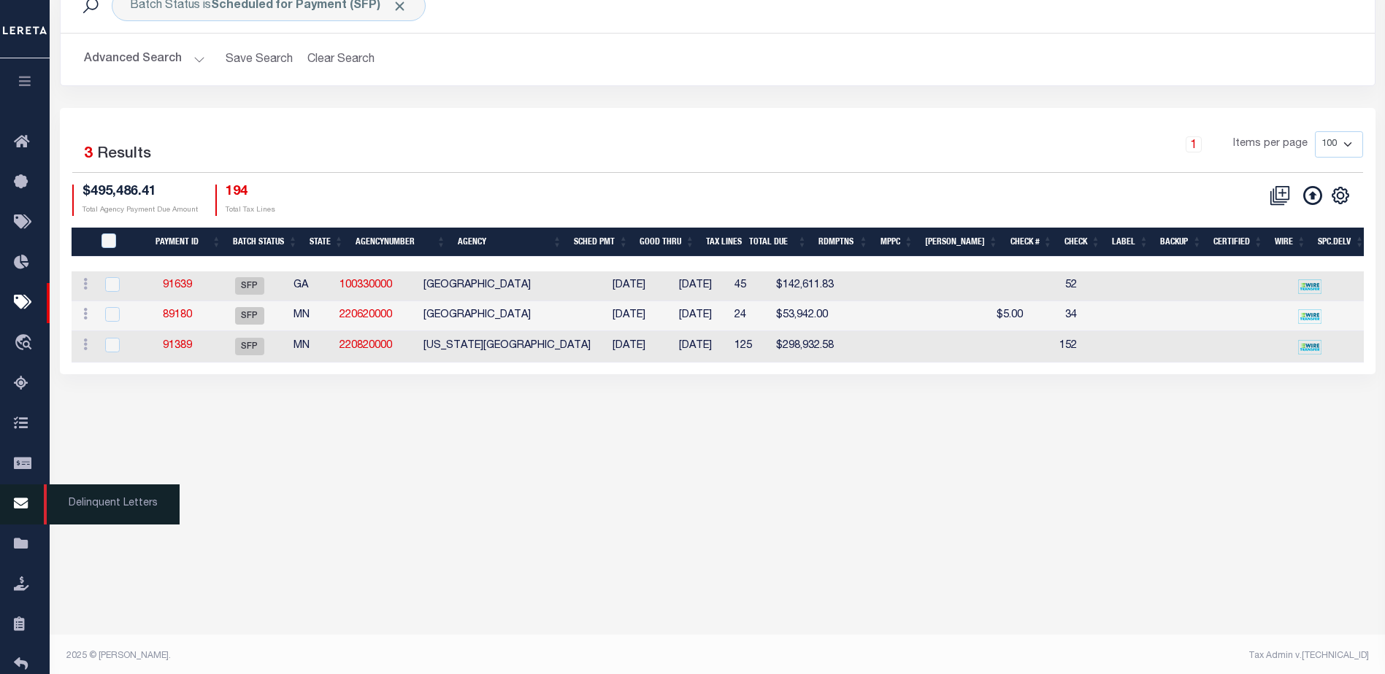
scroll to position [99, 0]
